Goal: Transaction & Acquisition: Book appointment/travel/reservation

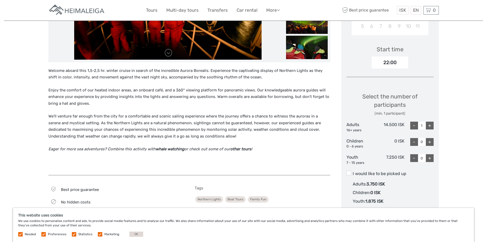
scroll to position [156, 0]
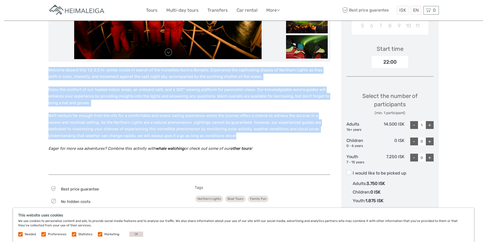
drag, startPoint x: 48, startPoint y: 70, endPoint x: 282, endPoint y: 154, distance: 248.1
click at [282, 154] on div "Welcome aboard this 1,5-2,5 hr. winter cruise in search of the incredible Auror…" at bounding box center [189, 118] width 282 height 103
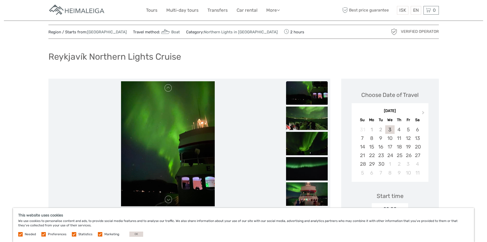
scroll to position [0, 0]
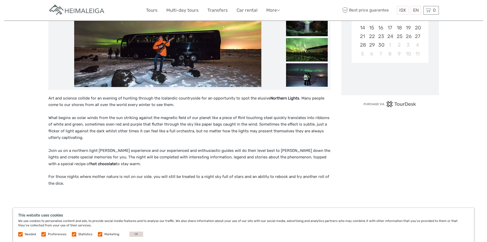
scroll to position [130, 0]
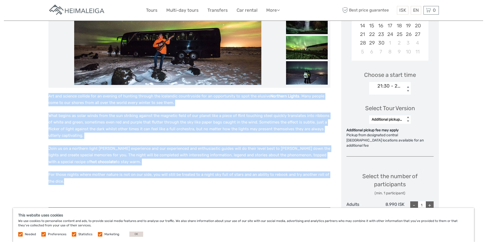
drag, startPoint x: 47, startPoint y: 94, endPoint x: 72, endPoint y: 183, distance: 92.6
click at [72, 183] on div "Region / Starts from: Capital Region Travel method: Bus 4 hours Verified Operat…" at bounding box center [243, 217] width 479 height 694
drag, startPoint x: 72, startPoint y: 183, endPoint x: 70, endPoint y: 99, distance: 84.3
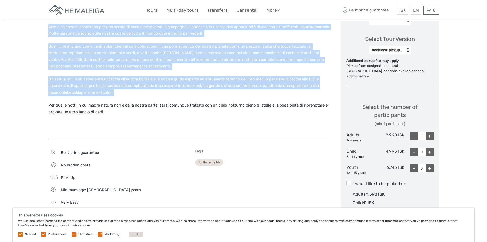
scroll to position [208, 0]
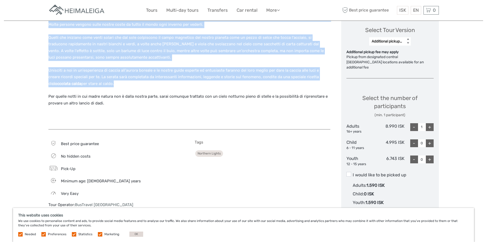
click at [430, 123] on div "+" at bounding box center [430, 127] width 8 height 8
type input "2"
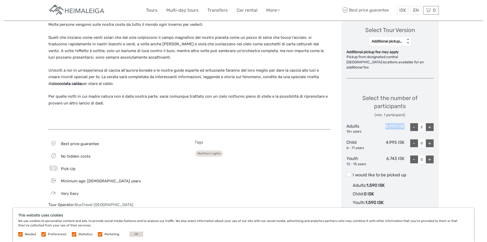
drag, startPoint x: 385, startPoint y: 120, endPoint x: 405, endPoint y: 120, distance: 20.3
click at [405, 123] on div "Adults 16+ years 8.990 ISK - 2 +" at bounding box center [389, 128] width 87 height 11
drag, startPoint x: 405, startPoint y: 120, endPoint x: 397, endPoint y: 120, distance: 8.1
copy div "8.990 ISK"
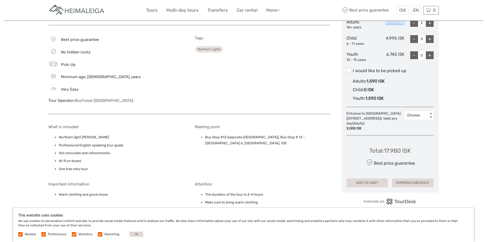
scroll to position [338, 0]
